Goal: Check status

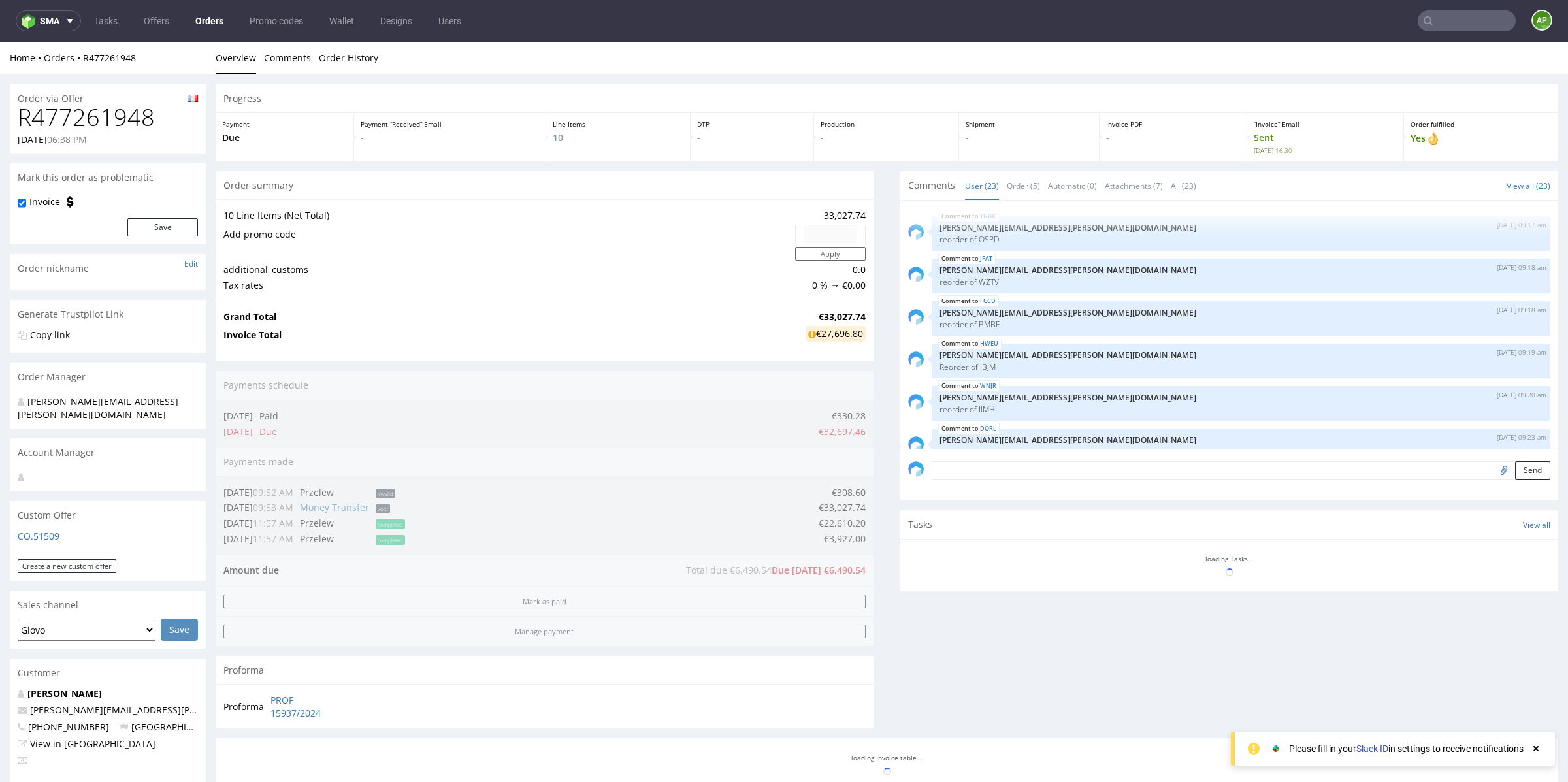
click at [122, 118] on h1 "R477261948" at bounding box center [108, 117] width 181 height 26
click at [122, 117] on h1 "R477261948" at bounding box center [108, 117] width 181 height 26
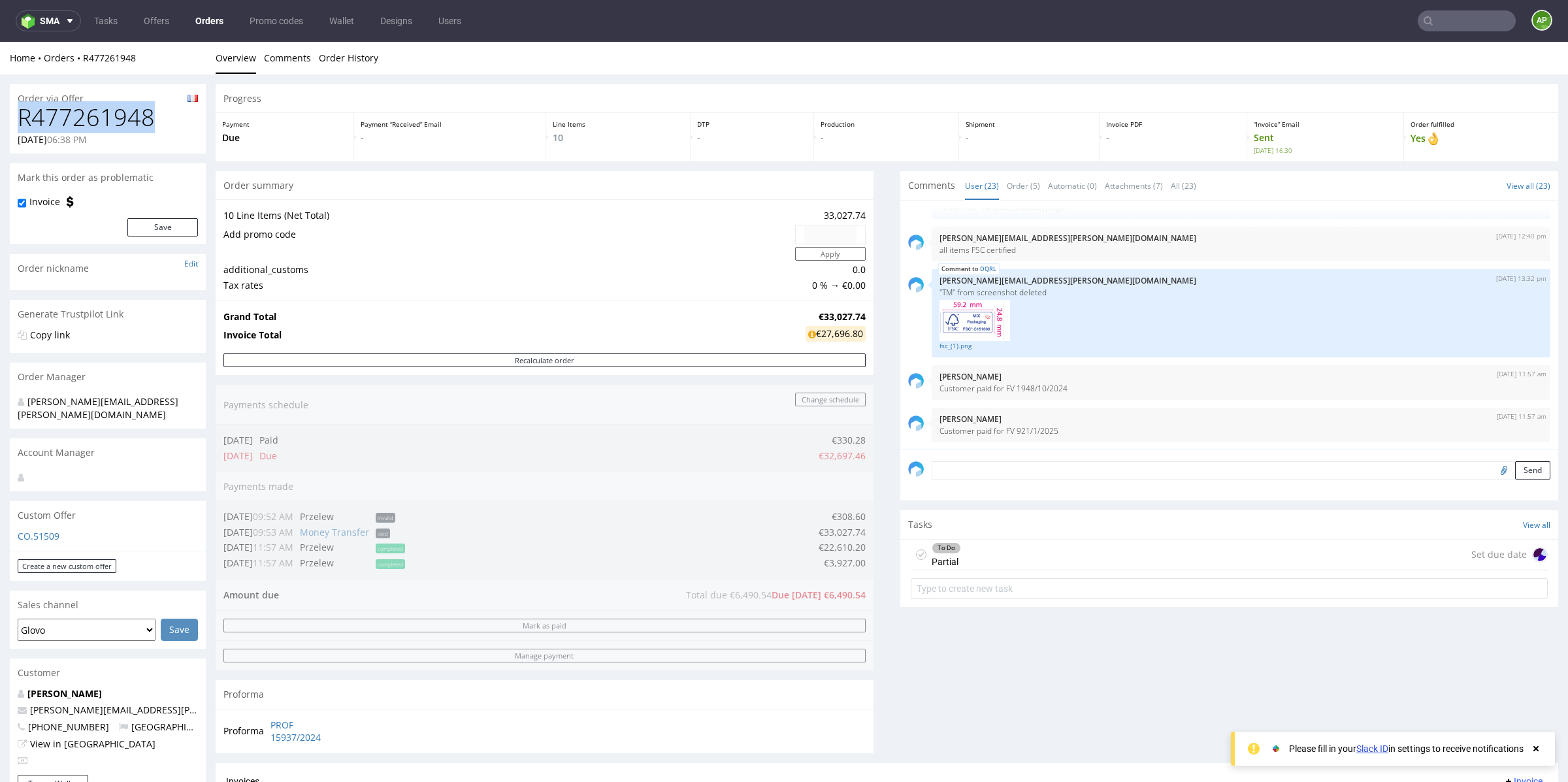
copy h1 "R477261948"
click at [1048, 540] on div "To Do Partial Set due date" at bounding box center [1229, 572] width 658 height 66
click at [1068, 551] on div "To Do Partial Set due date" at bounding box center [1229, 555] width 637 height 31
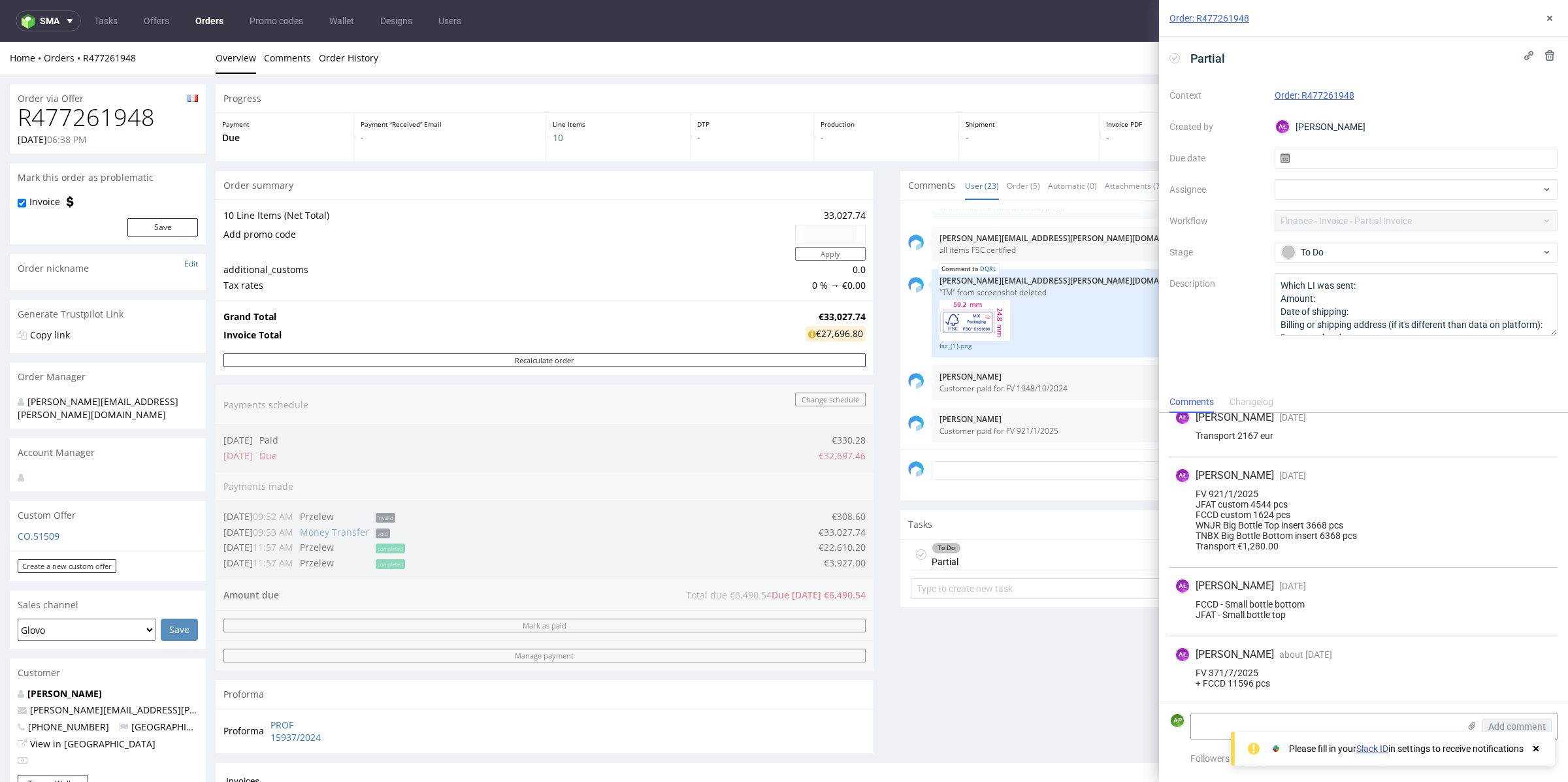
click at [1110, 667] on div "Comments User (23) Order (5) Automatic (0) Attachments (7) All (23) View all (2…" at bounding box center [1229, 467] width 658 height 592
click at [1550, 16] on icon at bounding box center [1550, 18] width 10 height 10
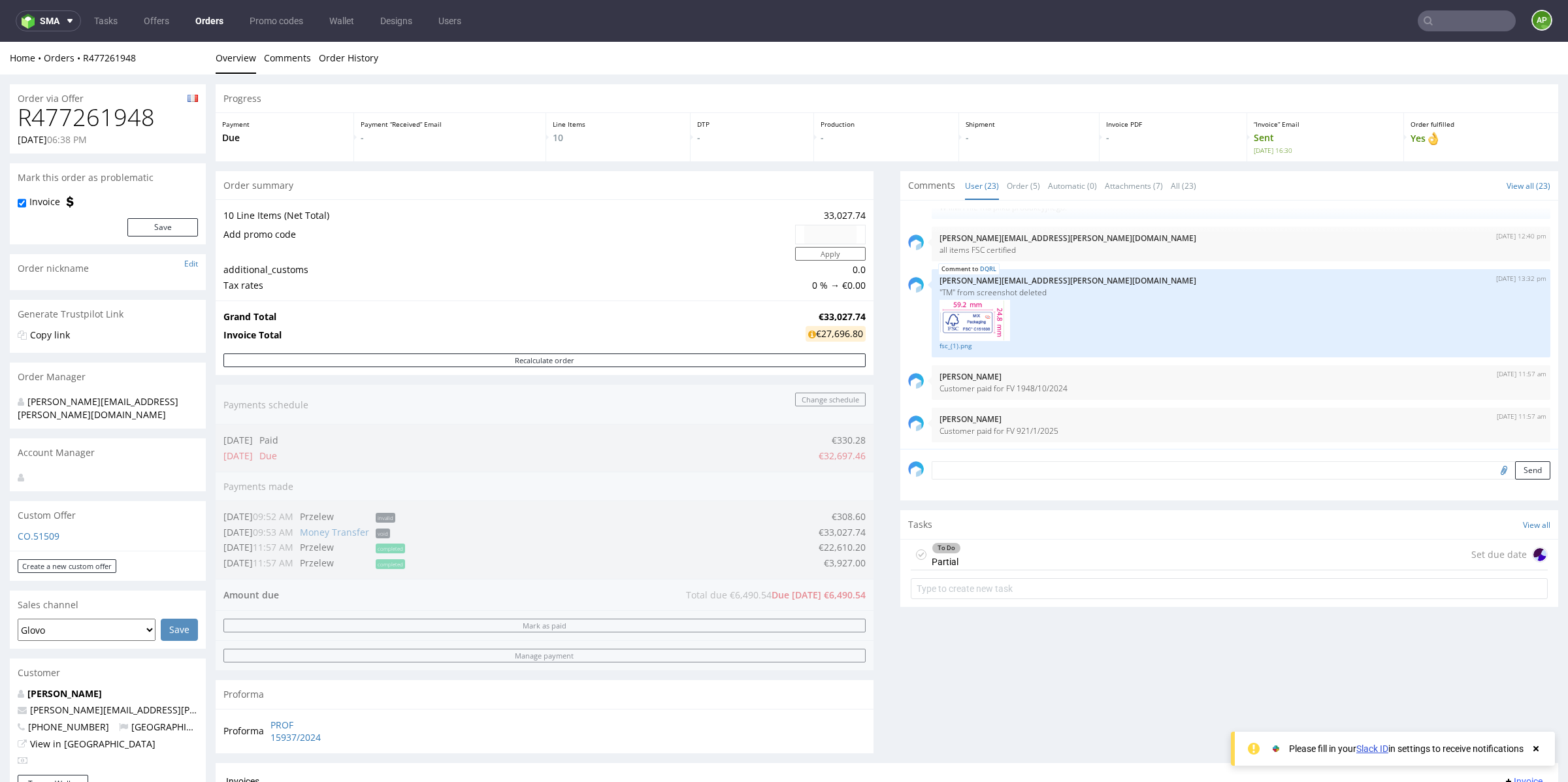
click at [1221, 574] on form at bounding box center [1229, 589] width 637 height 32
click at [1214, 556] on div "To Do Partial Set due date" at bounding box center [1229, 555] width 637 height 31
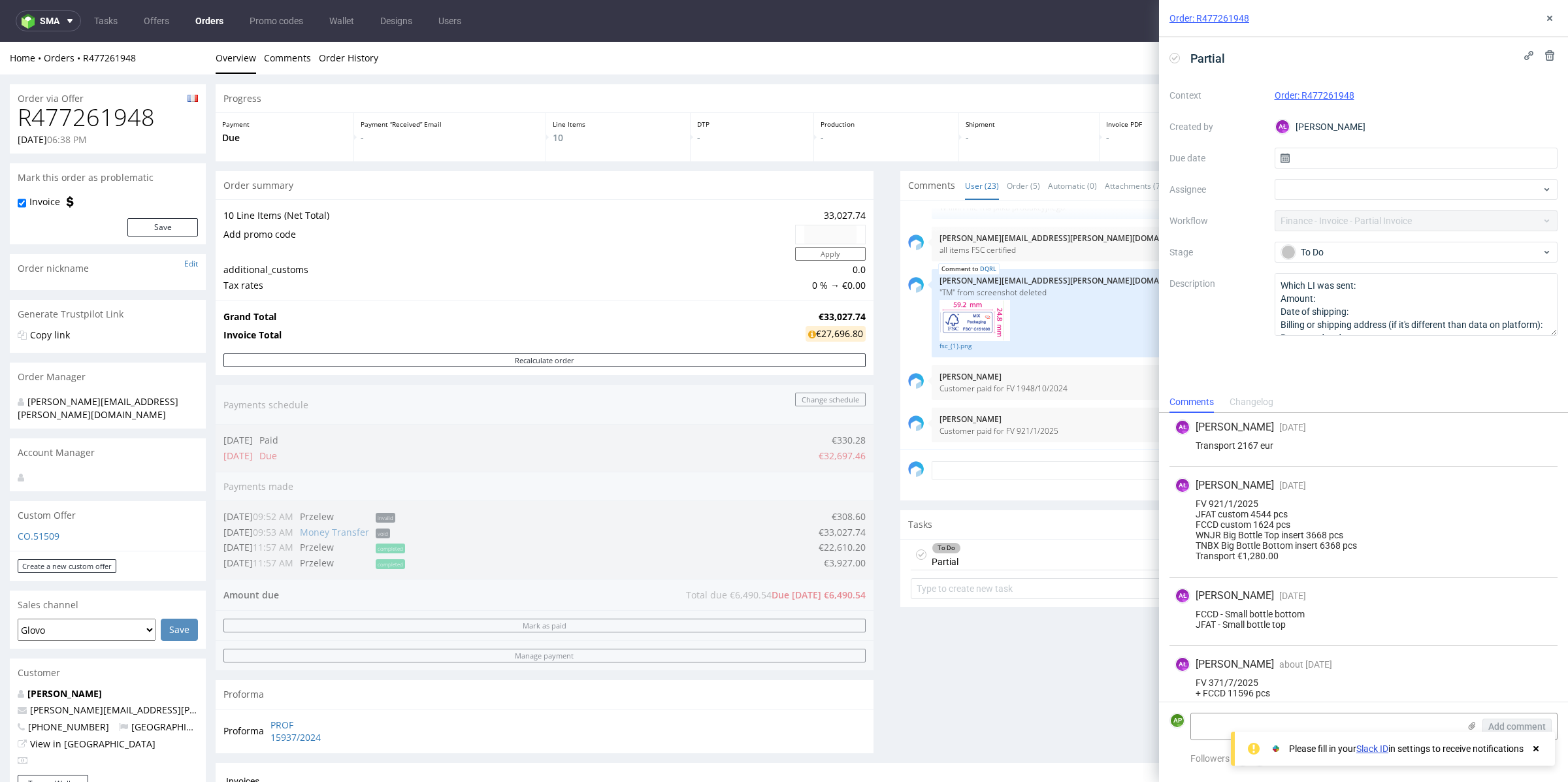
scroll to position [156, 0]
click at [1085, 702] on div "Comments User (23) Order (5) Automatic (0) Attachments (7) All (23) View all (2…" at bounding box center [1229, 467] width 658 height 592
drag, startPoint x: 1295, startPoint y: 688, endPoint x: 1197, endPoint y: 677, distance: 98.6
click at [1197, 677] on div "AŁ [PERSON_NAME] about [DATE] [DATE] 13:29 FV 371/7/2025 + FCCD 11596 pcs" at bounding box center [1363, 671] width 388 height 68
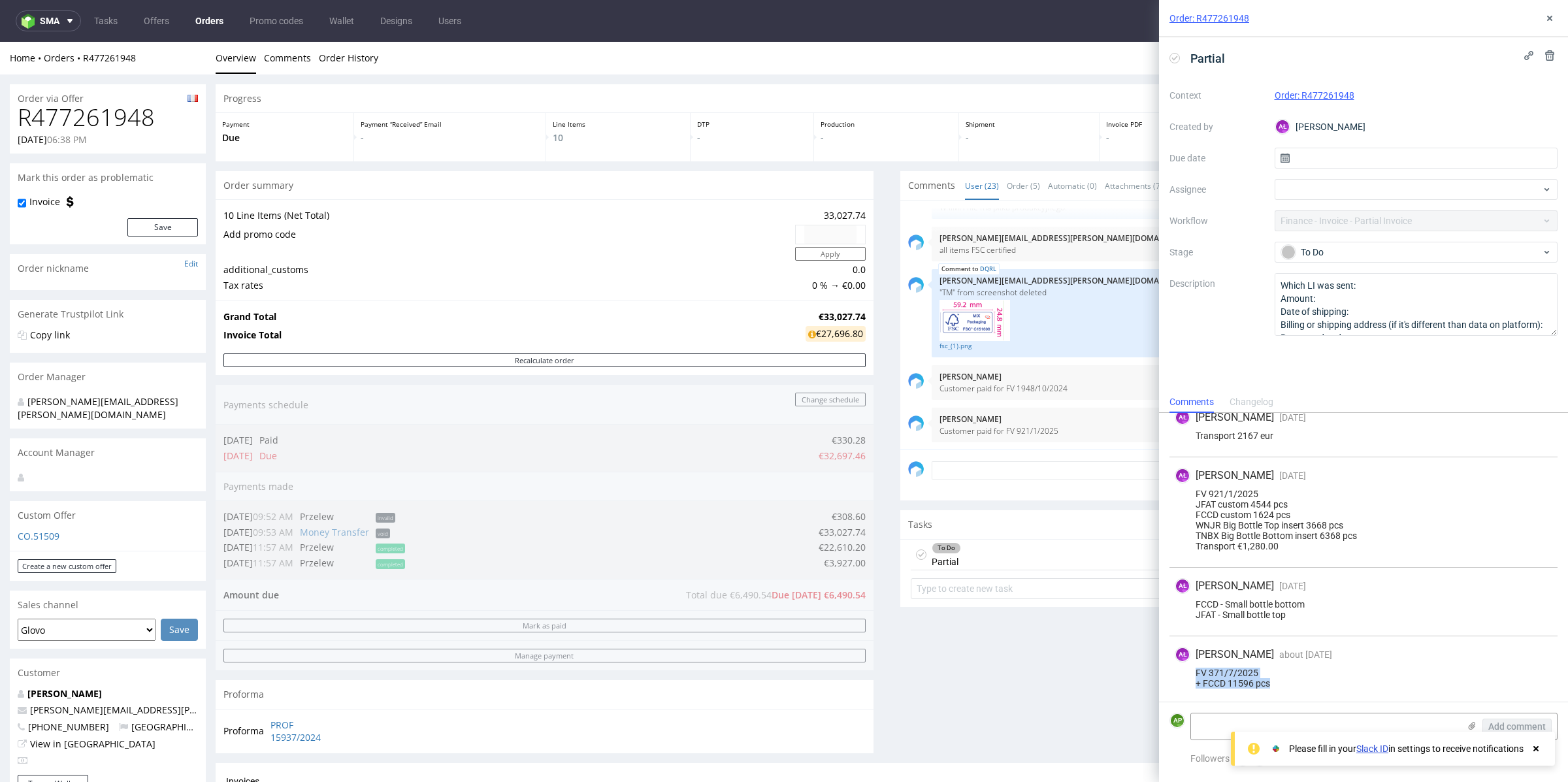
drag, startPoint x: 1197, startPoint y: 670, endPoint x: 1278, endPoint y: 680, distance: 81.6
click at [1278, 680] on div "FV 371/7/2025 + FCCD 11596 pcs" at bounding box center [1363, 678] width 378 height 21
click at [1290, 681] on div "FV 371/7/2025 + FCCD 11596 pcs" at bounding box center [1363, 678] width 378 height 21
click at [1291, 682] on div "FV 371/7/2025 + FCCD 11596 pcs" at bounding box center [1363, 678] width 378 height 21
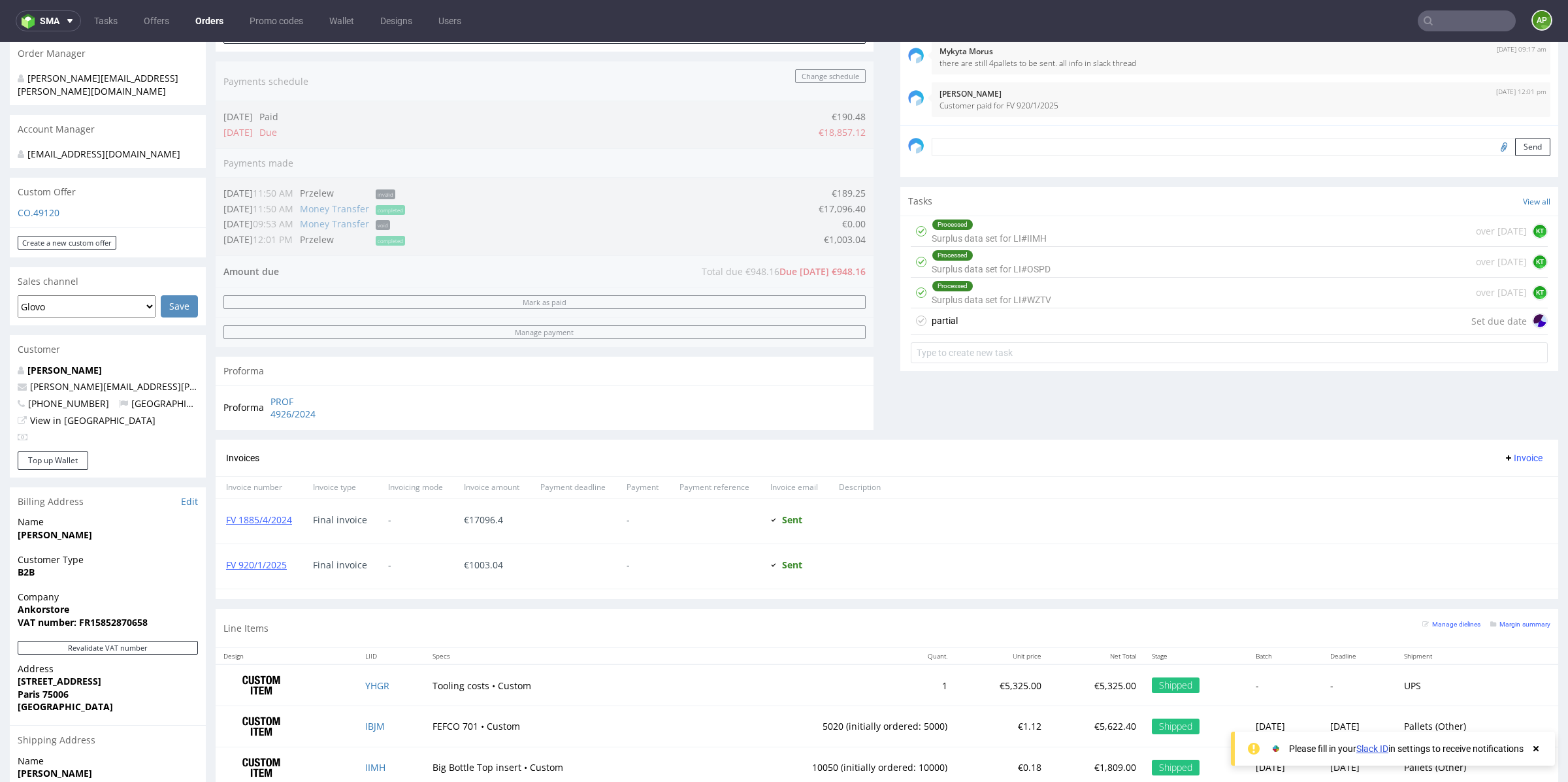
scroll to position [325, 0]
click at [1062, 323] on div "partial Set due date" at bounding box center [1229, 320] width 637 height 26
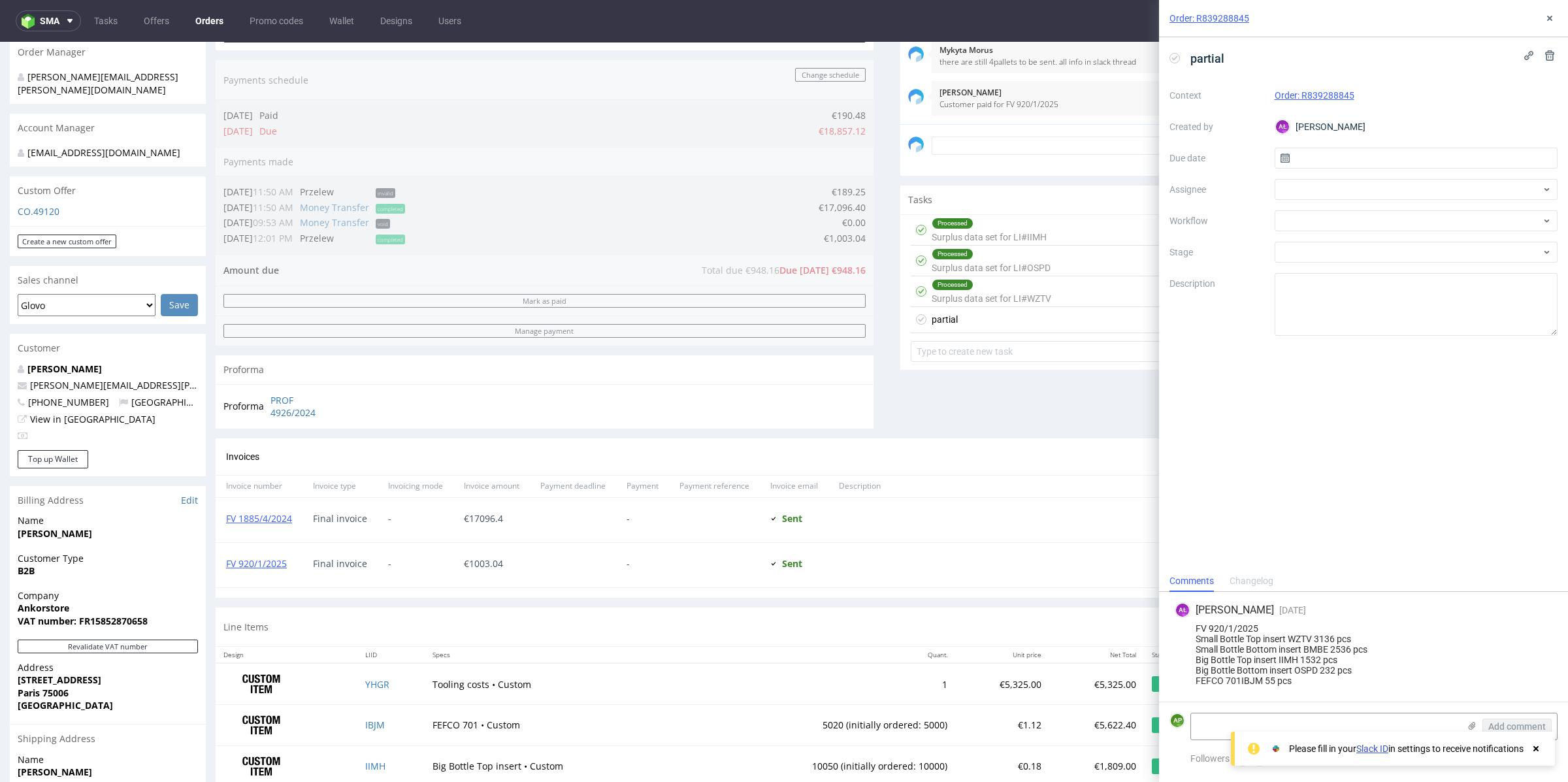
click at [1076, 445] on div "Invoices Invoice" at bounding box center [887, 457] width 1343 height 38
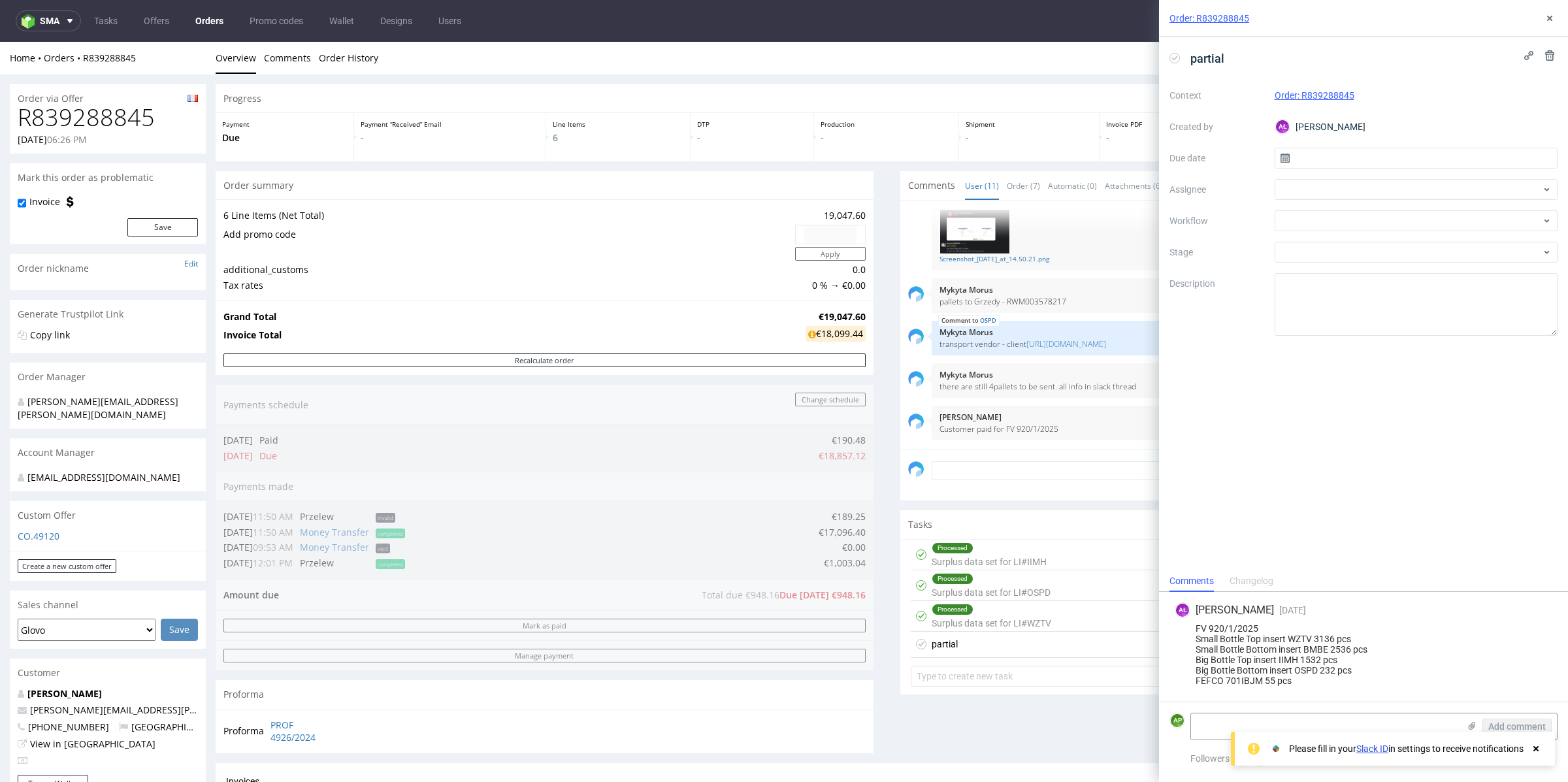
click at [1097, 430] on p "Customer paid for FV 920/1/2025" at bounding box center [1241, 429] width 603 height 10
click at [1544, 15] on icon at bounding box center [1550, 18] width 10 height 10
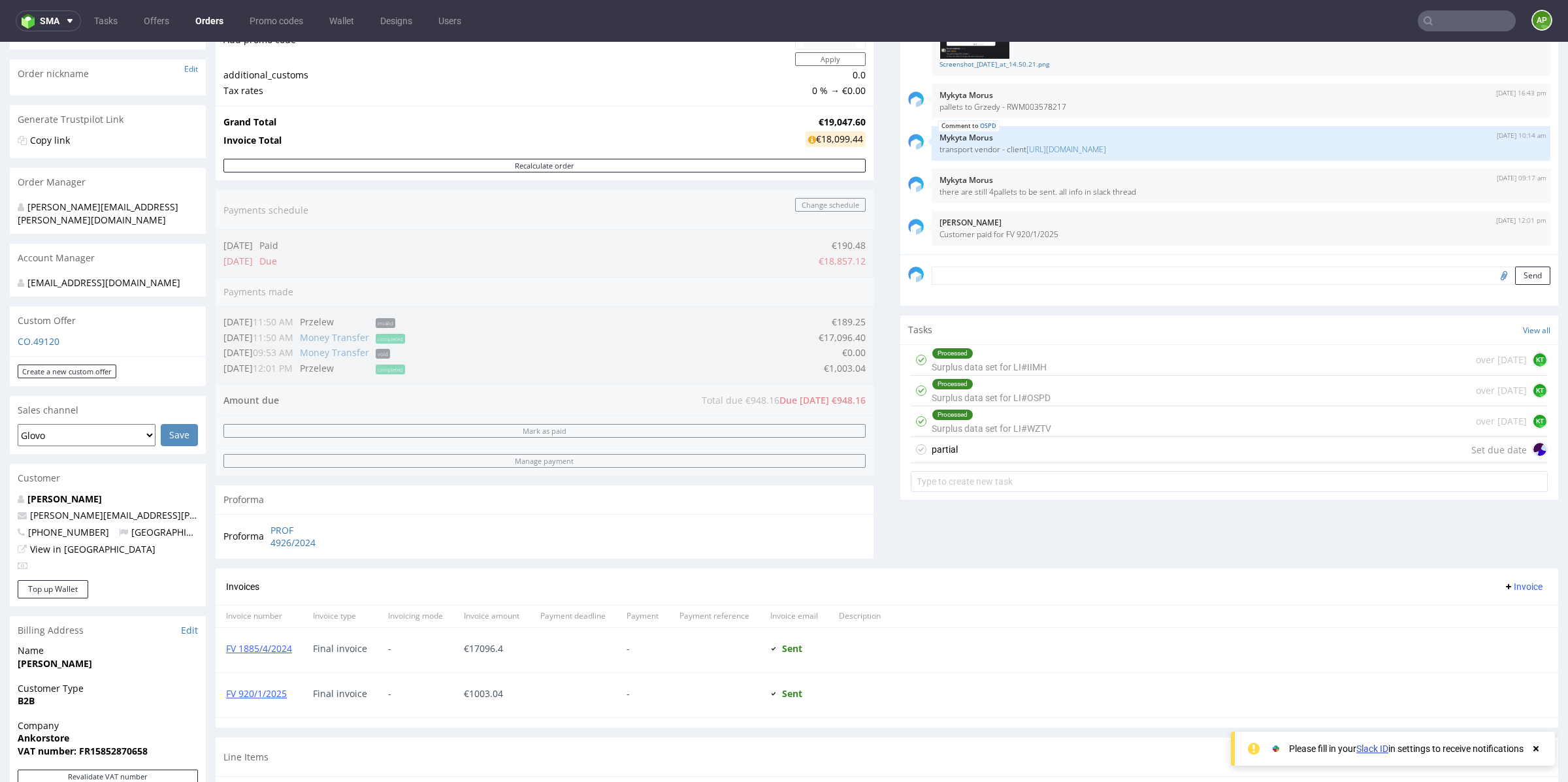
scroll to position [196, 0]
